Goal: Information Seeking & Learning: Learn about a topic

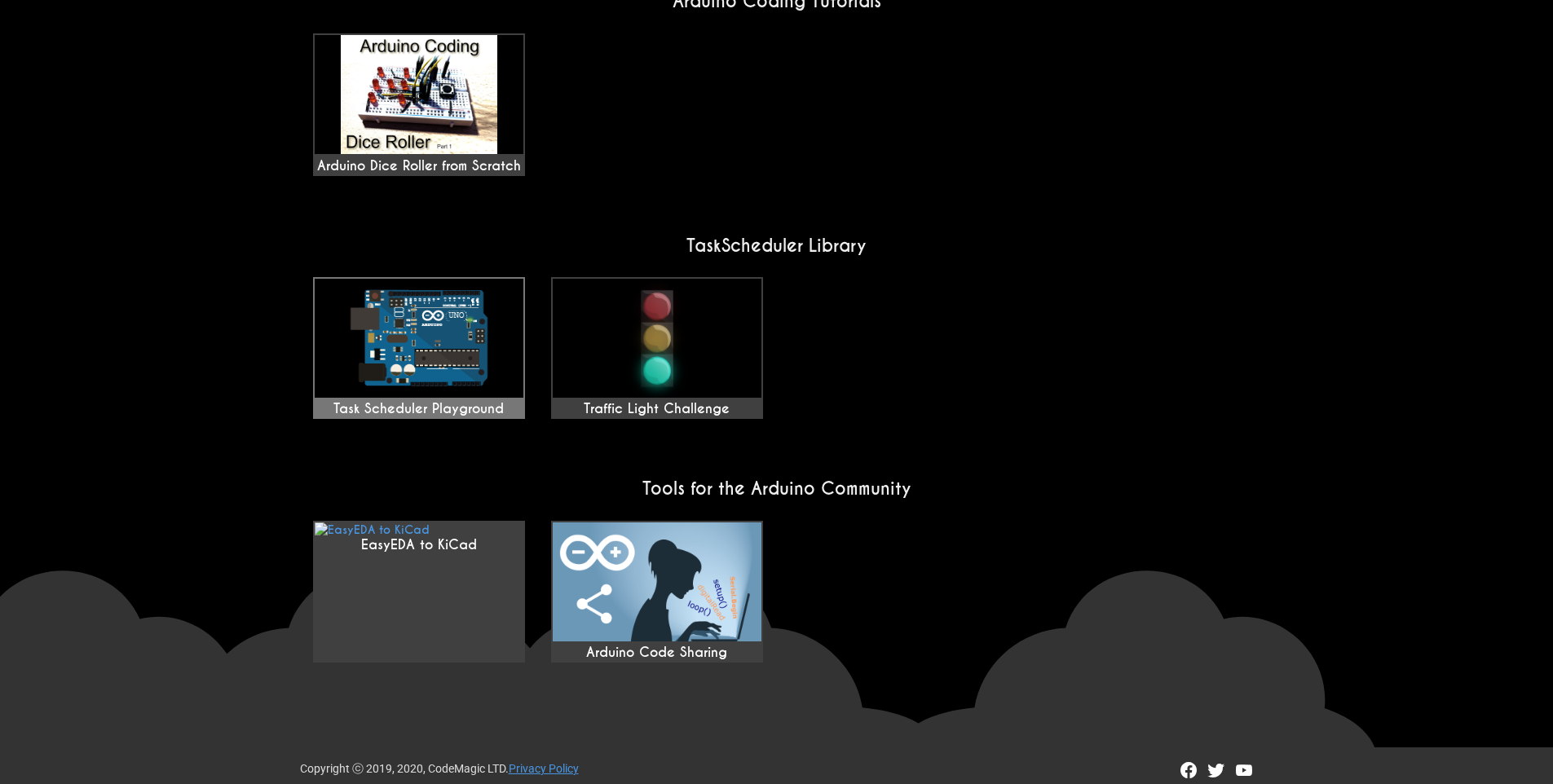
scroll to position [1187, 0]
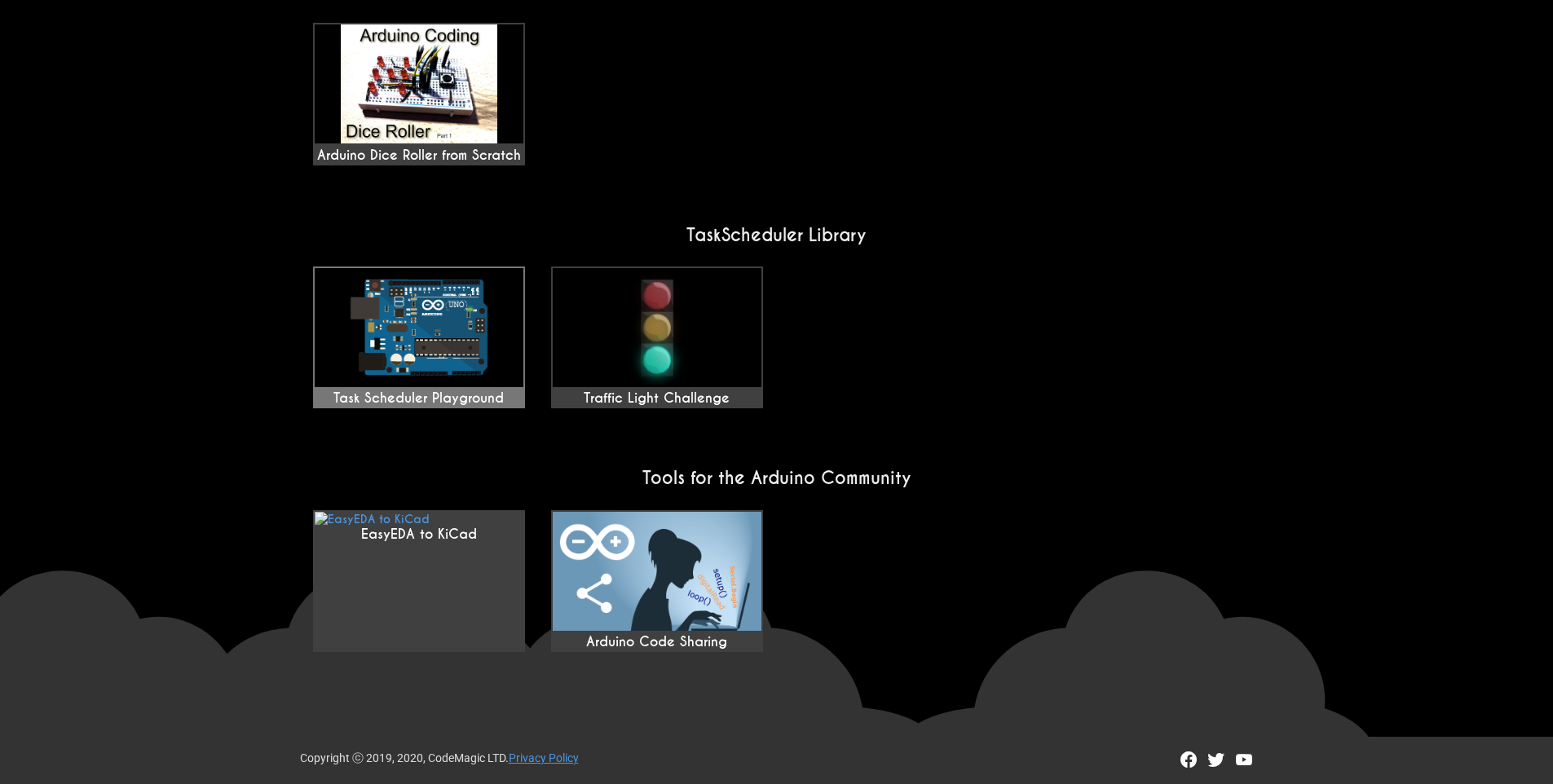
click at [431, 319] on img at bounding box center [419, 328] width 209 height 119
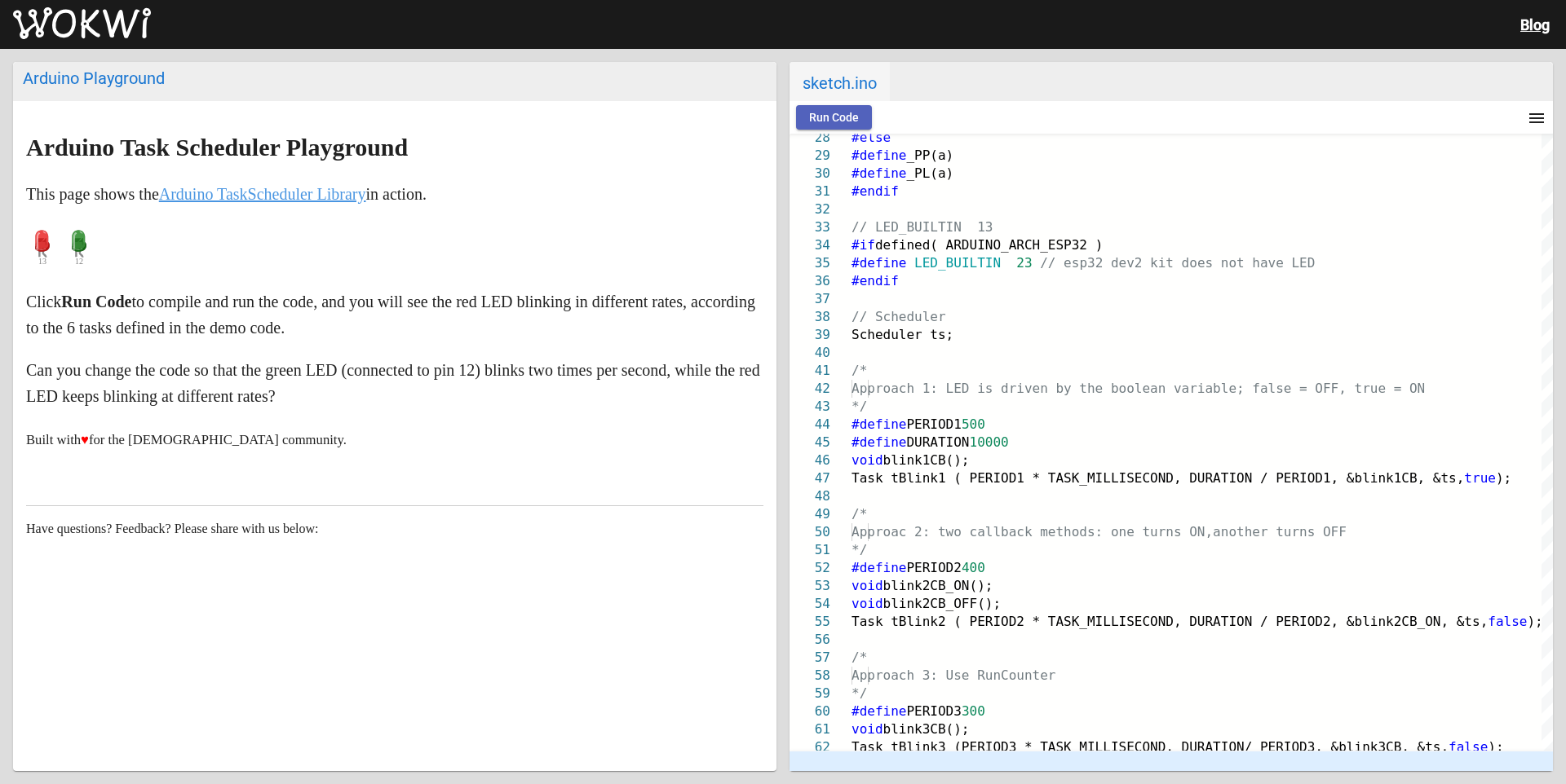
click at [849, 110] on button "Run Code" at bounding box center [834, 117] width 76 height 25
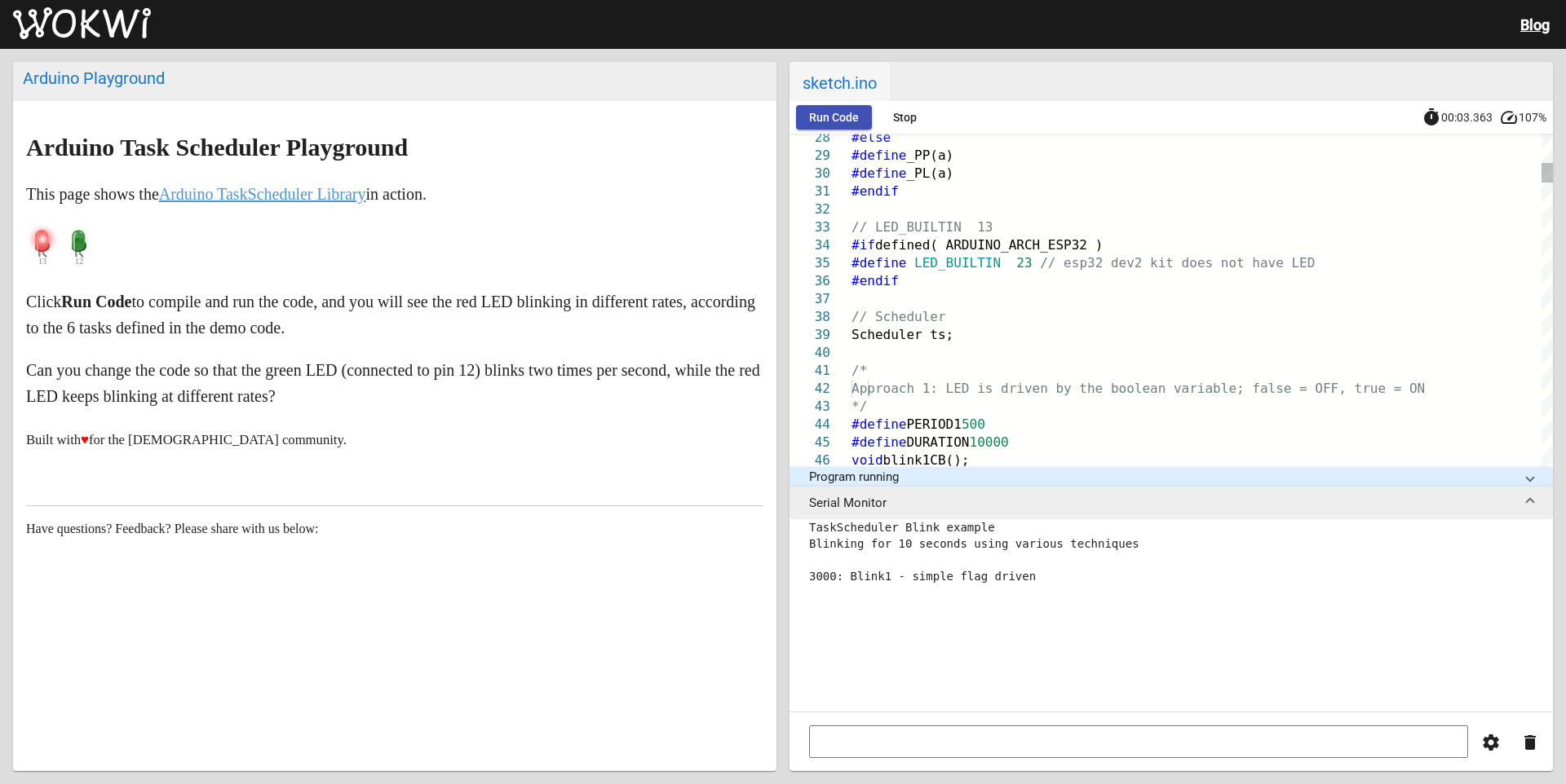
click at [893, 112] on span "Stop" at bounding box center [905, 117] width 24 height 13
click at [825, 116] on span "Run Code" at bounding box center [834, 117] width 49 height 13
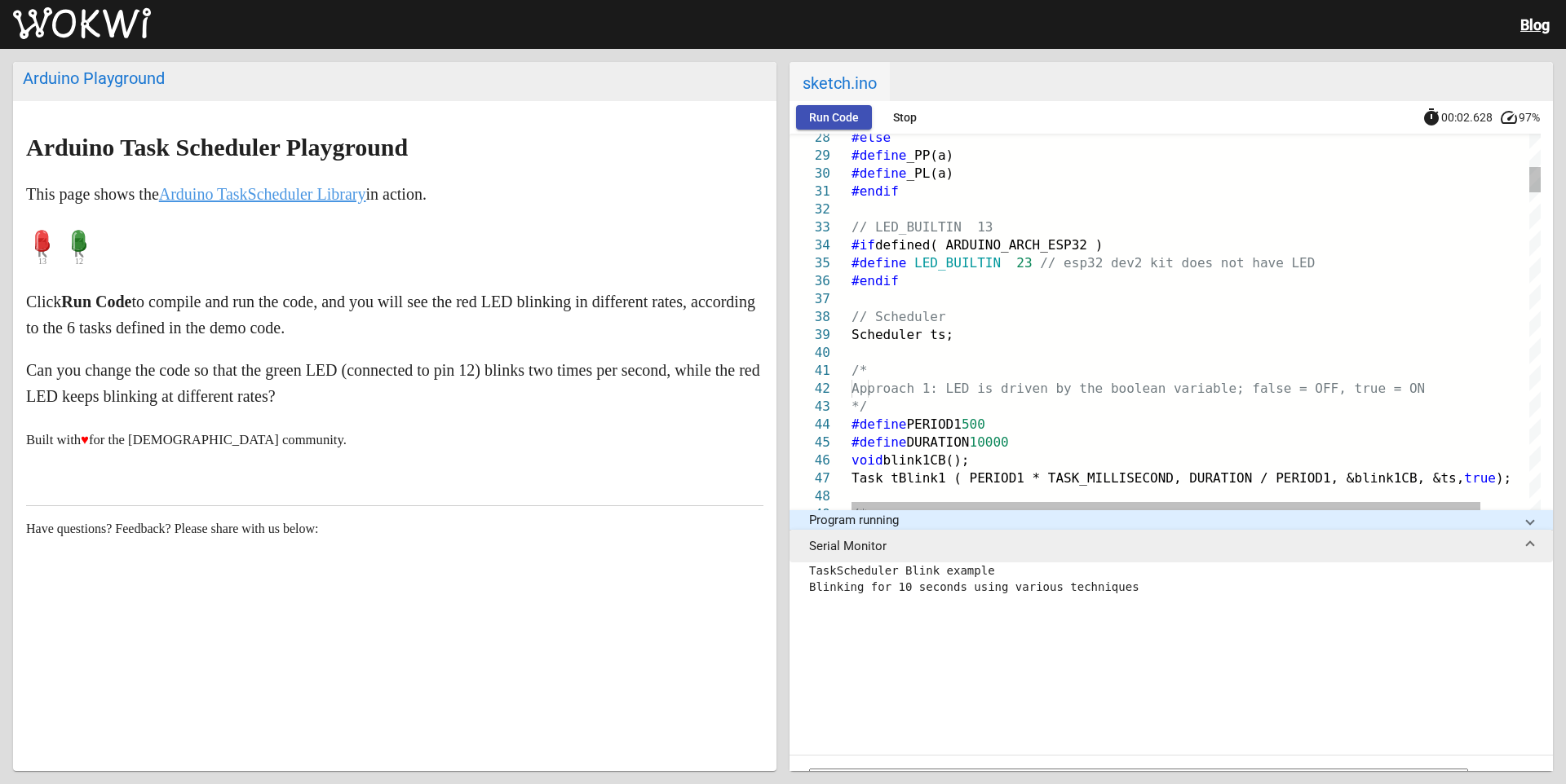
click at [176, 246] on p at bounding box center [394, 248] width 737 height 49
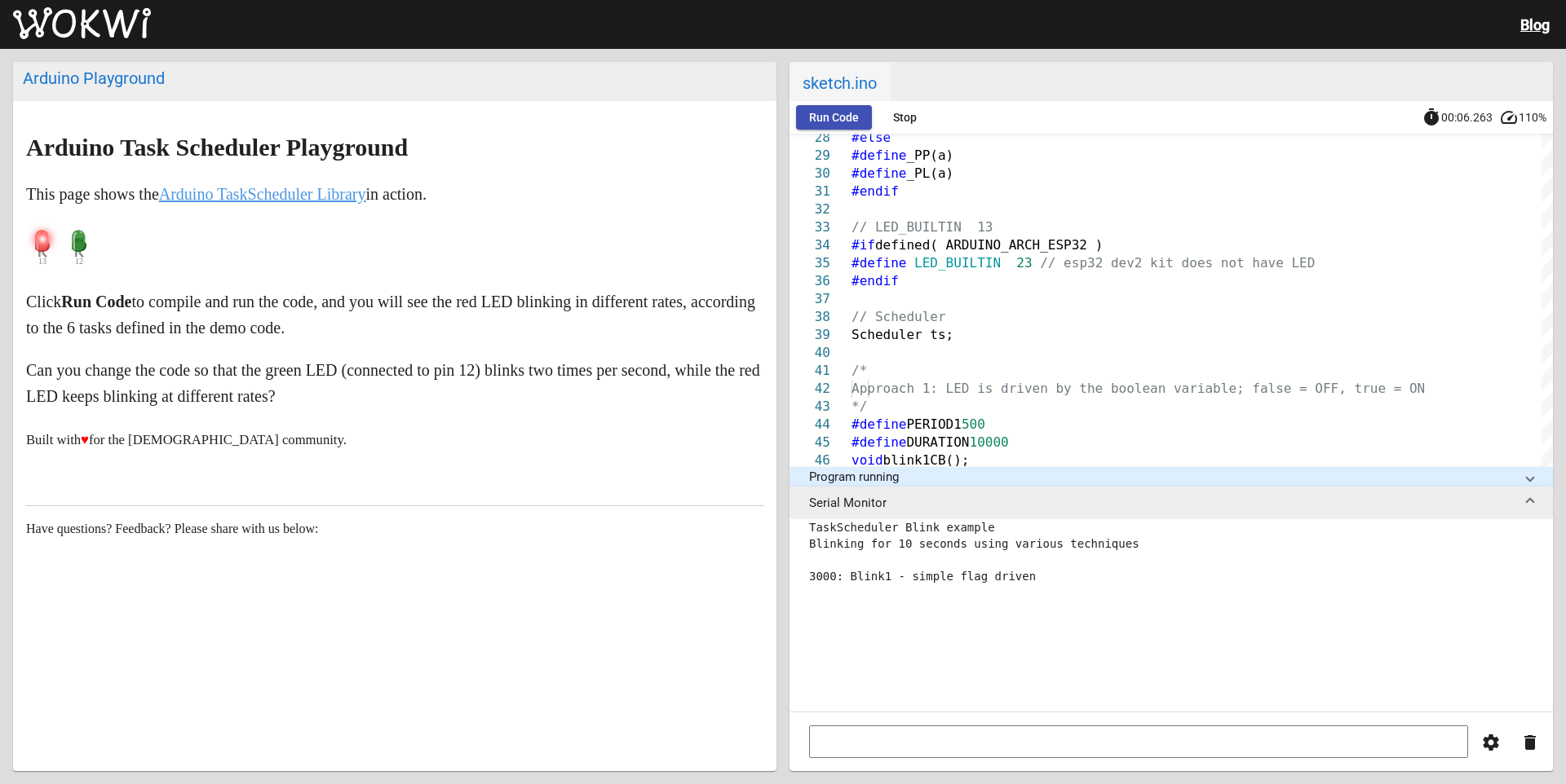
click at [906, 121] on span "Stop" at bounding box center [905, 117] width 24 height 13
